Goal: Task Accomplishment & Management: Manage account settings

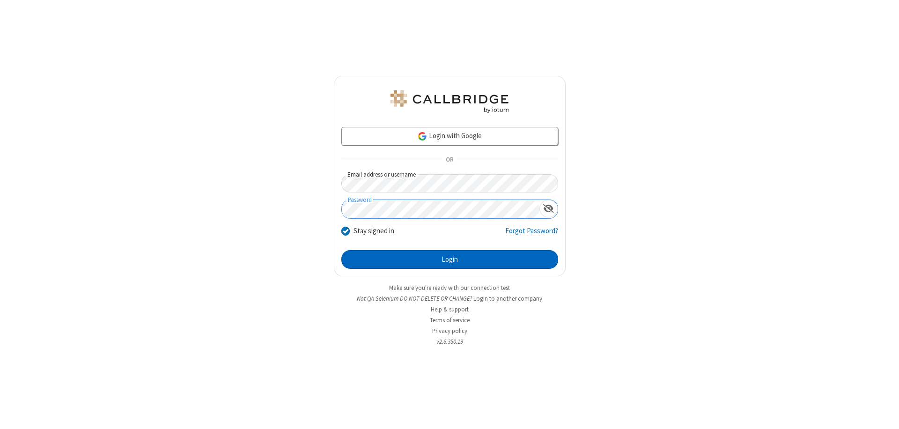
click at [449, 259] on button "Login" at bounding box center [449, 259] width 217 height 19
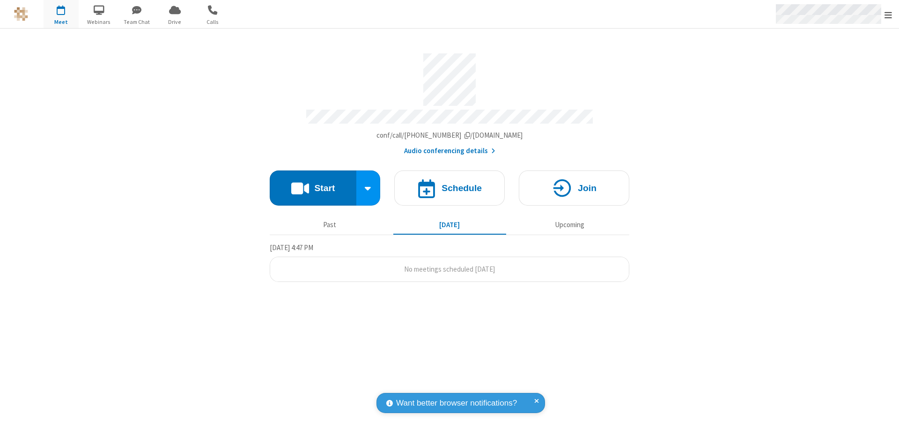
click at [888, 15] on span "Open menu" at bounding box center [887, 14] width 7 height 9
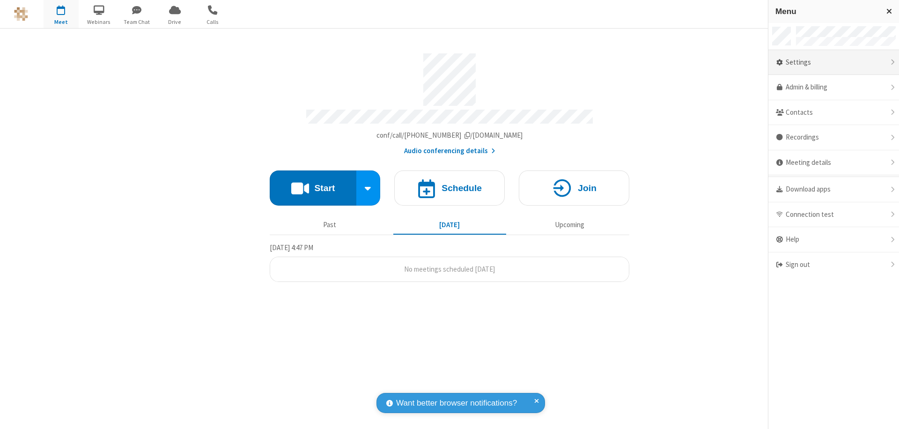
click at [833, 62] on div "Settings" at bounding box center [833, 62] width 131 height 25
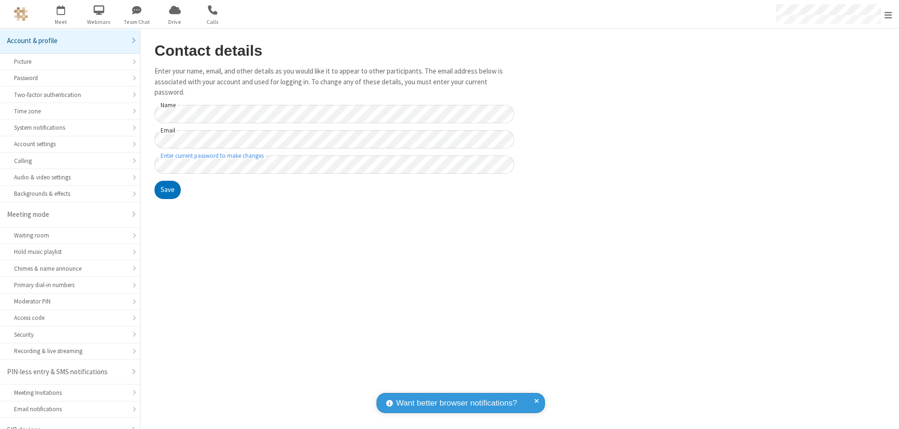
scroll to position [13, 0]
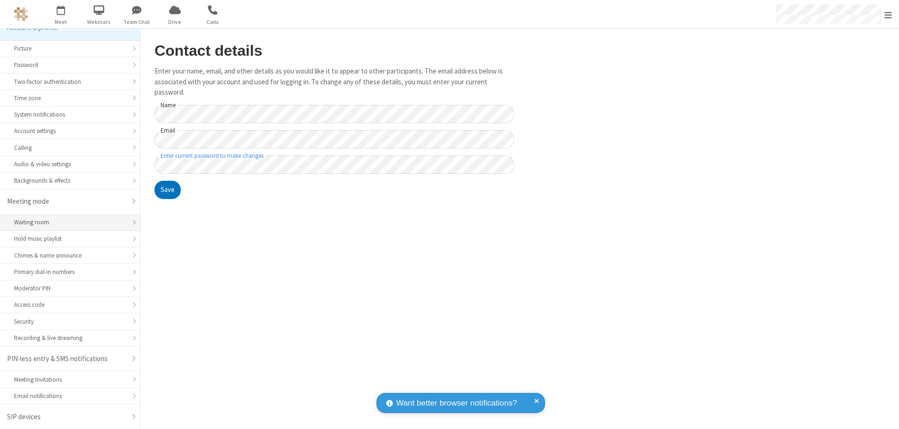
click at [66, 222] on div "Waiting room" at bounding box center [70, 222] width 112 height 9
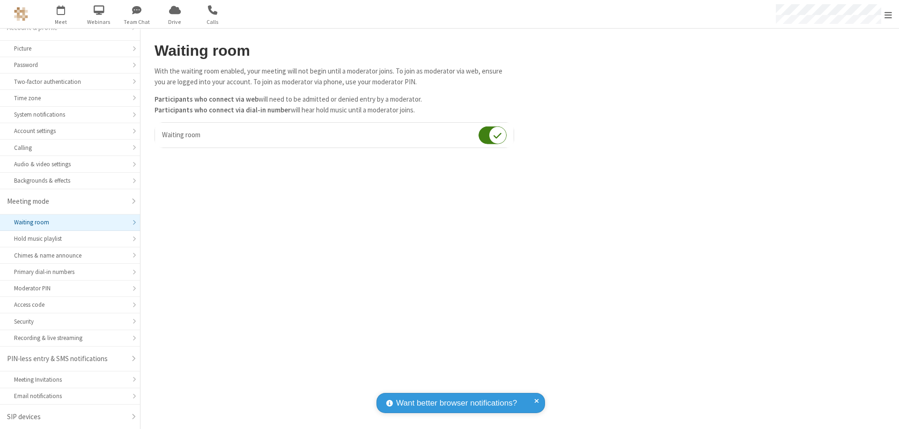
click at [492, 135] on input "checkbox" at bounding box center [492, 135] width 28 height 18
checkbox input "false"
click at [888, 14] on span "Open menu" at bounding box center [887, 14] width 7 height 9
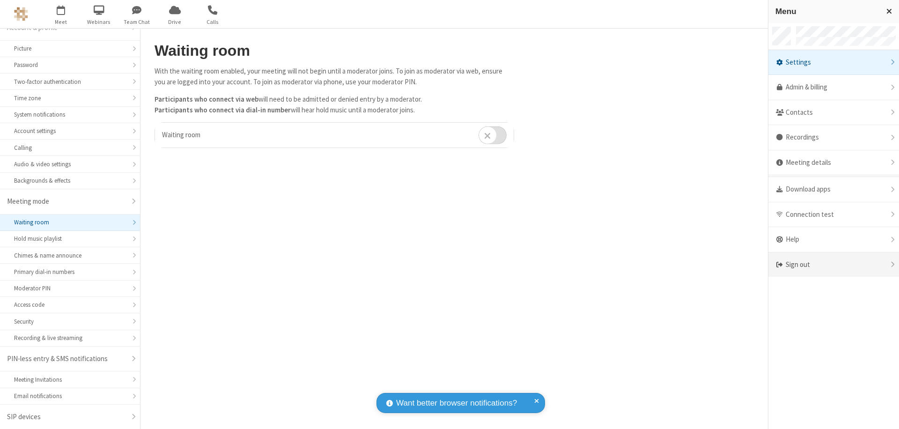
click at [833, 264] on div "Sign out" at bounding box center [833, 264] width 131 height 25
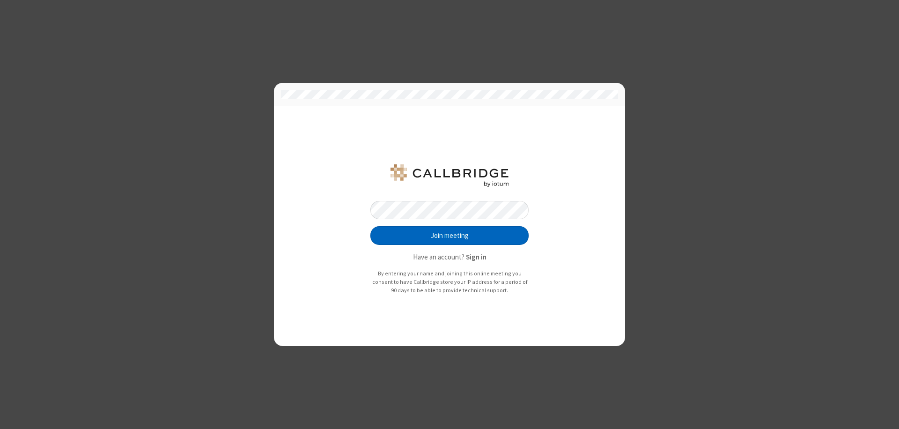
click at [449, 235] on button "Join meeting" at bounding box center [449, 235] width 158 height 19
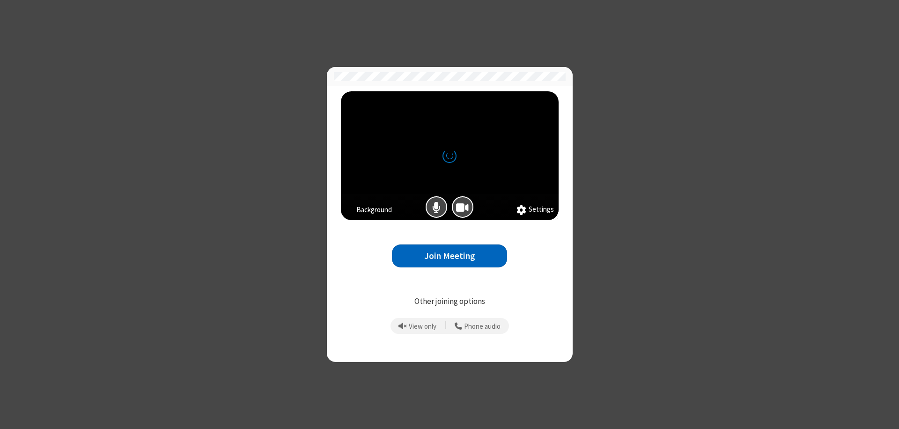
click at [449, 256] on button "Join Meeting" at bounding box center [449, 255] width 115 height 23
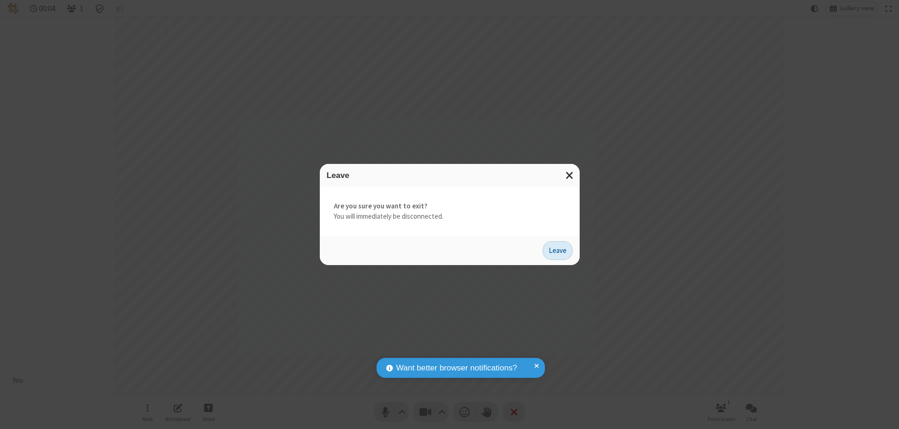
click at [557, 250] on button "Leave" at bounding box center [557, 250] width 30 height 19
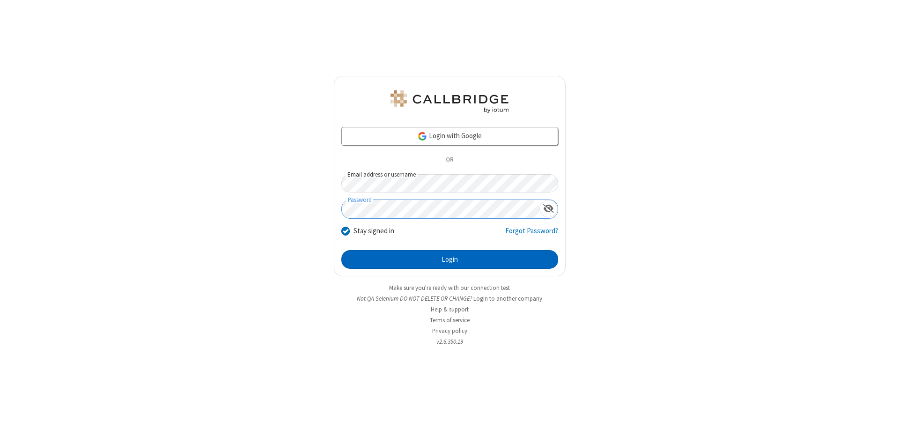
click at [449, 259] on button "Login" at bounding box center [449, 259] width 217 height 19
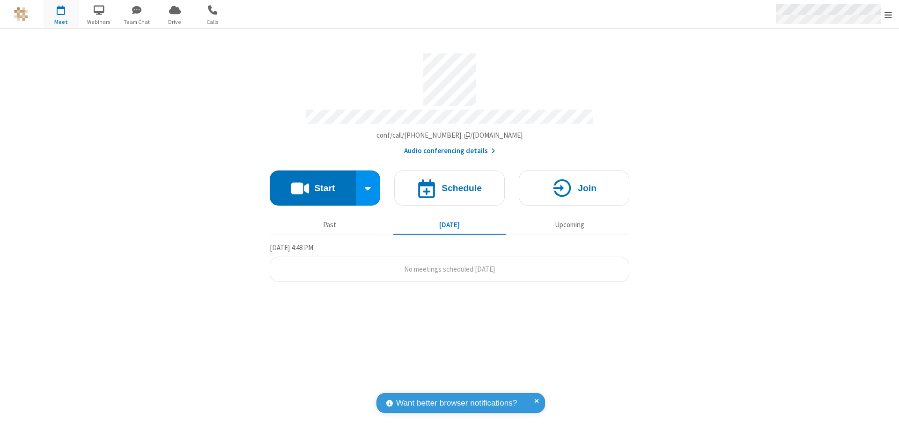
click at [888, 15] on span "Open menu" at bounding box center [887, 14] width 7 height 9
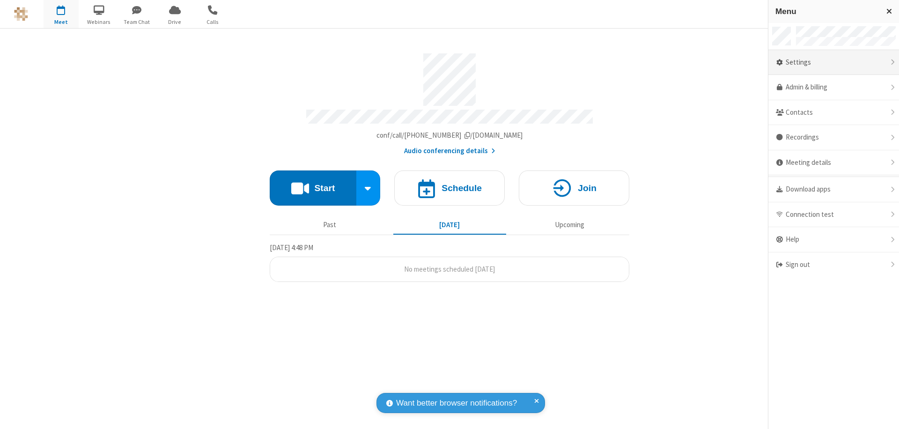
click at [833, 62] on div "Settings" at bounding box center [833, 62] width 131 height 25
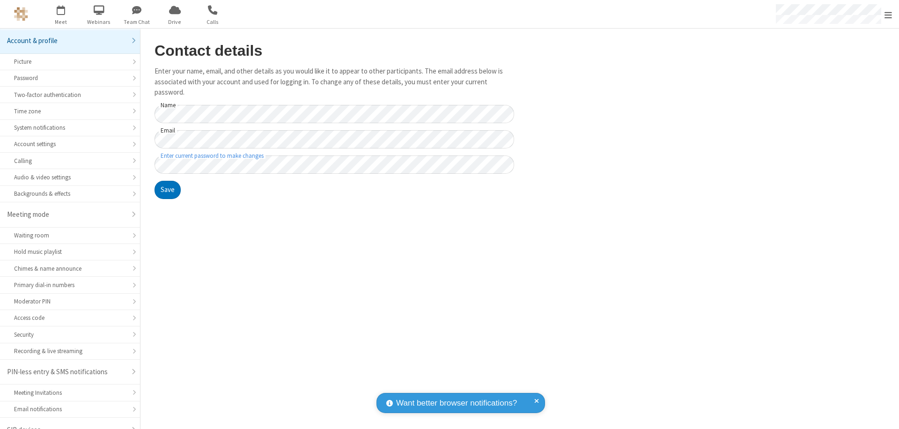
scroll to position [13, 0]
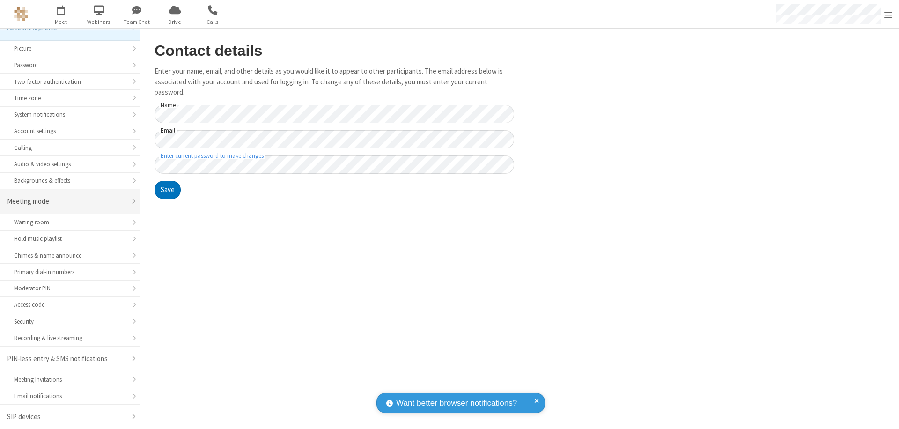
click at [66, 201] on div "Meeting mode" at bounding box center [66, 201] width 119 height 11
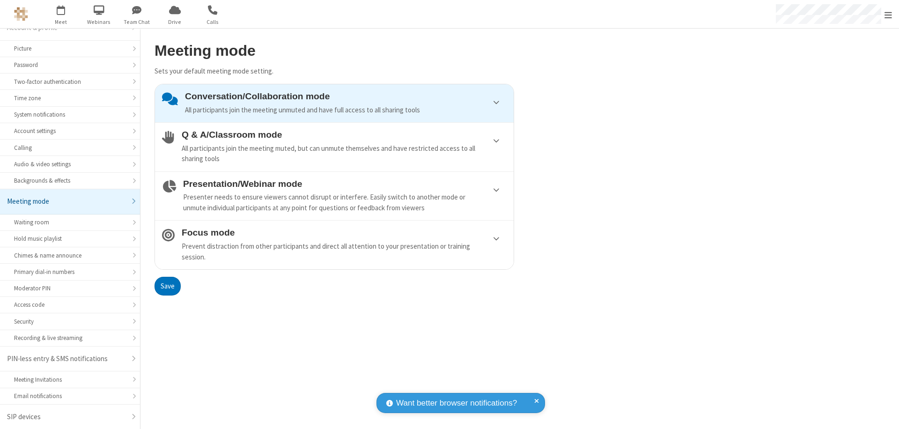
click at [334, 103] on div "Conversation/Collaboration mode All participants join the meeting unmuted and h…" at bounding box center [346, 103] width 322 height 24
click at [167, 285] on button "Save" at bounding box center [167, 286] width 26 height 19
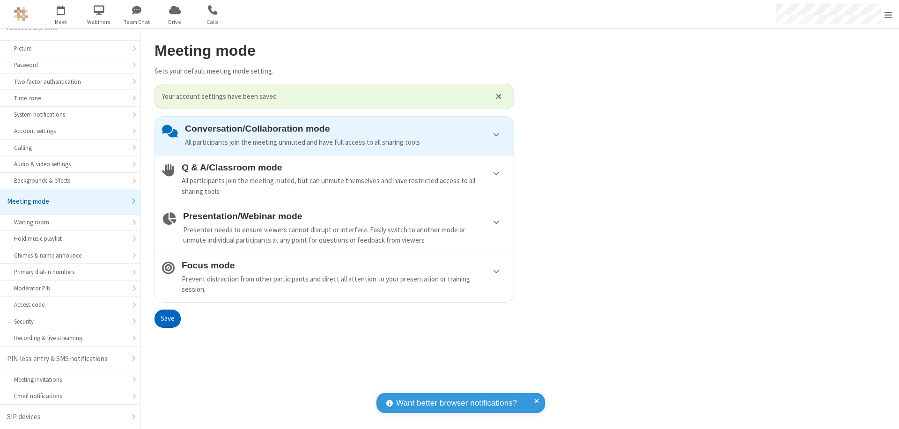
click at [888, 14] on span "Open menu" at bounding box center [887, 14] width 7 height 9
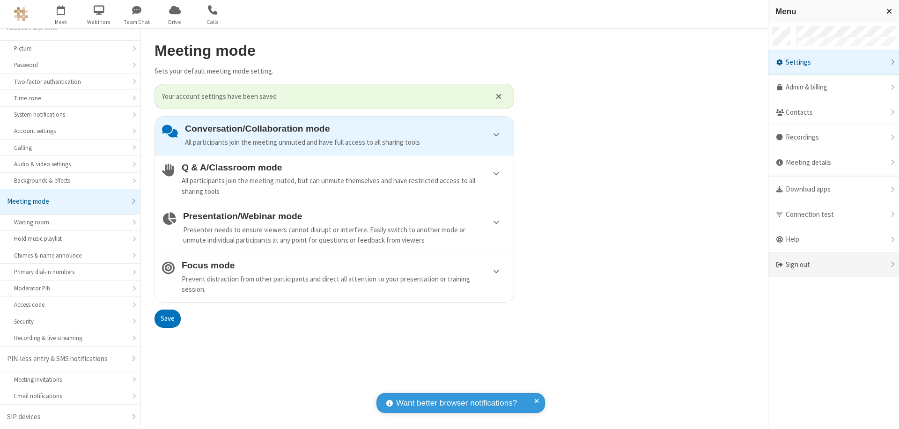
click at [833, 264] on div "Sign out" at bounding box center [833, 264] width 131 height 25
